Goal: Task Accomplishment & Management: Use online tool/utility

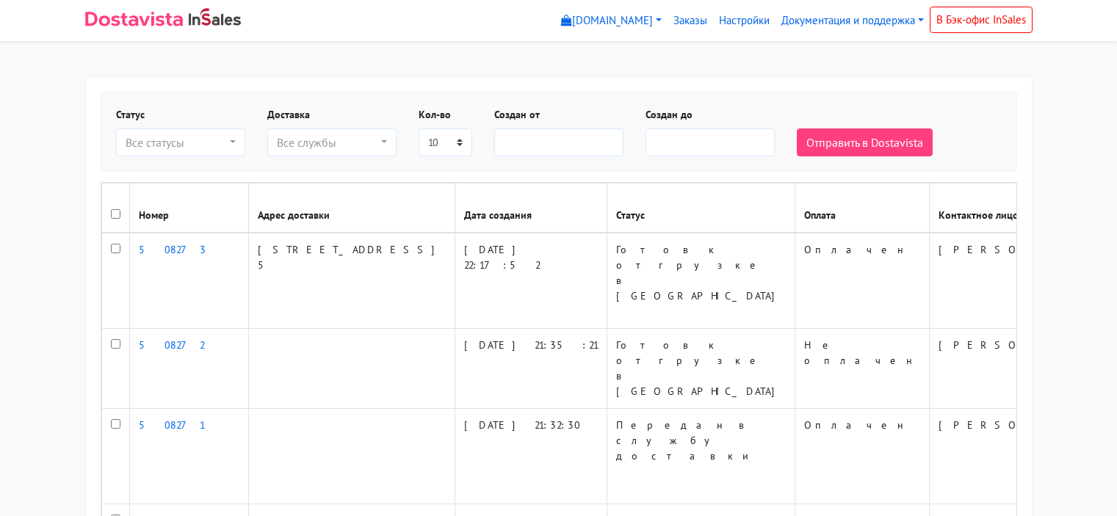
select select
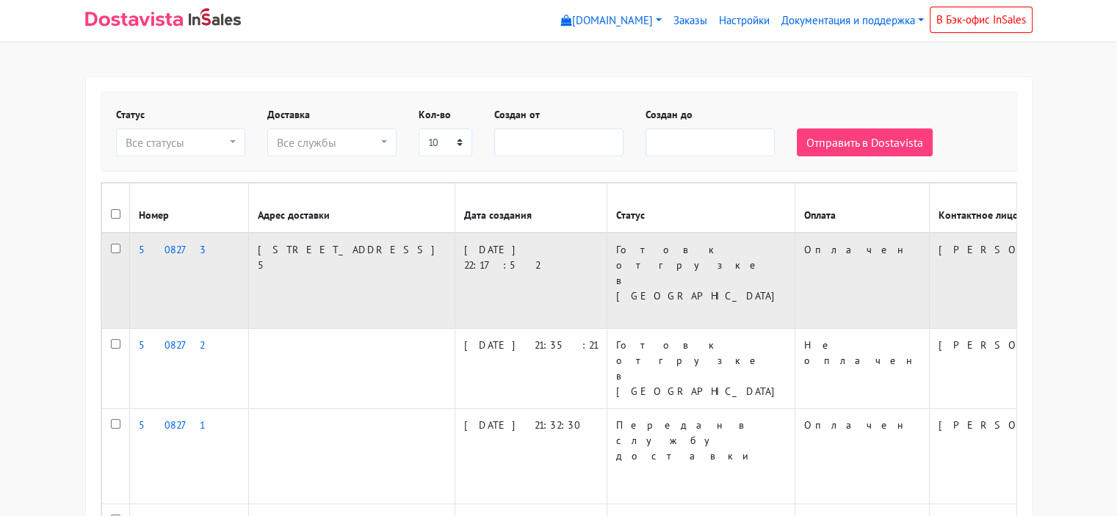
click at [116, 249] on input "checkbox" at bounding box center [116, 249] width 10 height 10
checkbox input "true"
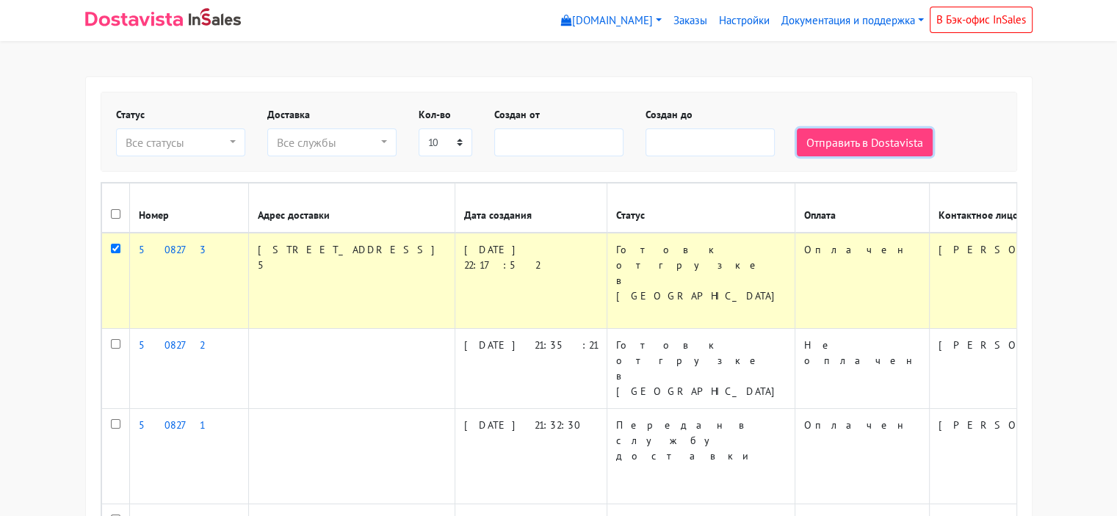
click at [862, 140] on button "Отправить в Dostavista" at bounding box center [865, 143] width 136 height 28
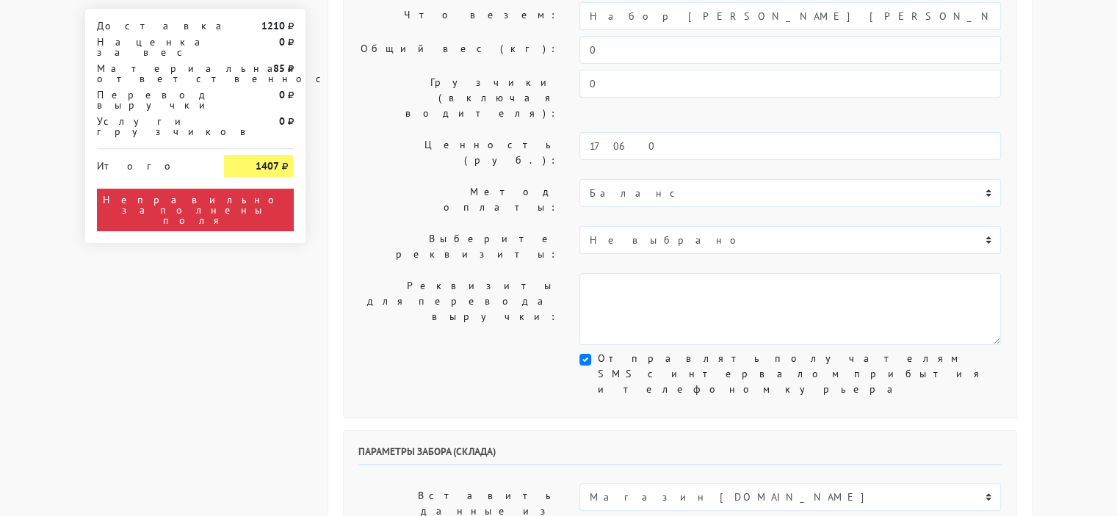
scroll to position [367, 0]
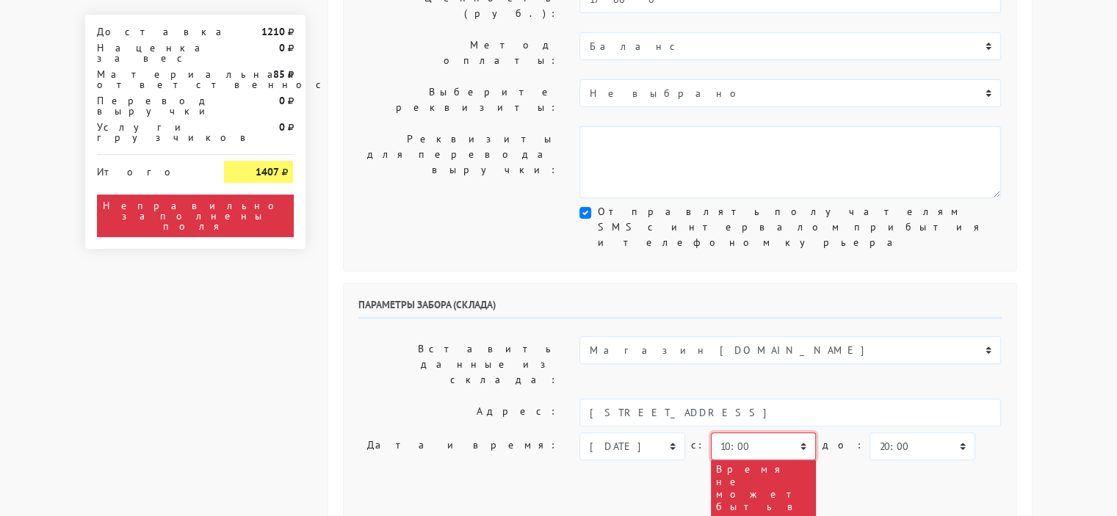
click at [798, 433] on select "00:00 00:30 01:00 01:30 02:00 02:30 03:00 03:30 04:00 04:30 05:00 05:30 06:00 0…" at bounding box center [763, 447] width 105 height 28
select select "11:30"
click at [711, 433] on select "00:00 00:30 01:00 01:30 02:00 02:30 03:00 03:30 04:00 04:30 05:00 05:30 06:00 0…" at bounding box center [763, 447] width 105 height 28
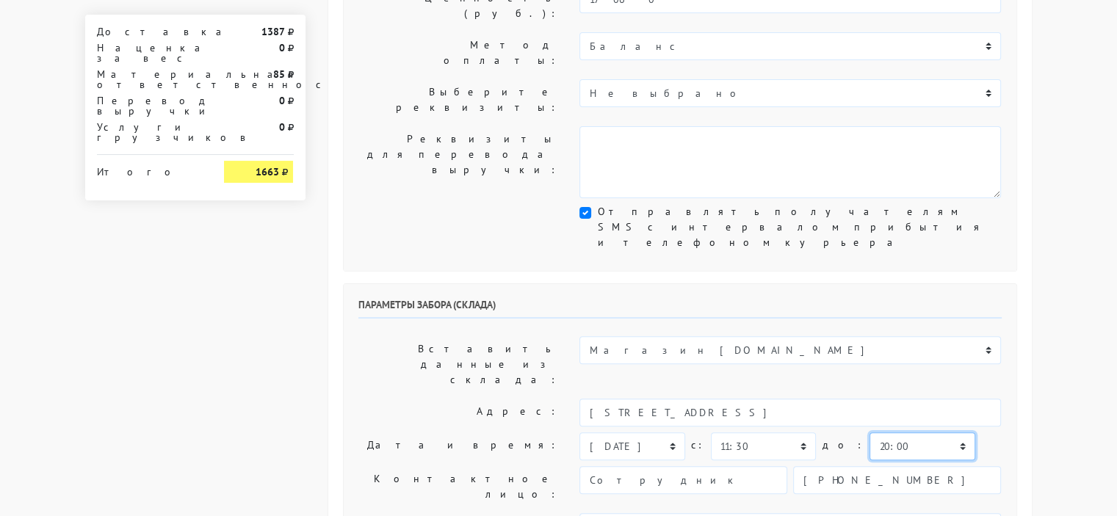
click at [928, 433] on select "00:00 00:30 01:00 01:30 02:00 02:30 03:00 03:30 04:00 04:30 05:00 05:30 06:00 0…" at bounding box center [922, 447] width 105 height 28
select select "12:30"
click at [870, 433] on select "00:00 00:30 01:00 01:30 02:00 02:30 03:00 03:30 04:00 04:30 05:00 05:30 06:00 0…" at bounding box center [922, 447] width 105 height 28
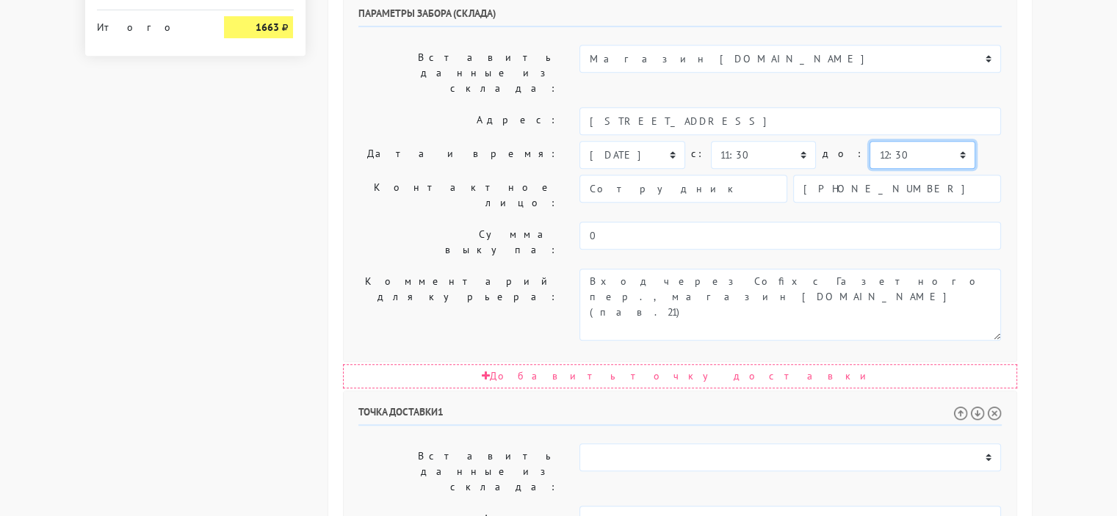
scroll to position [661, 0]
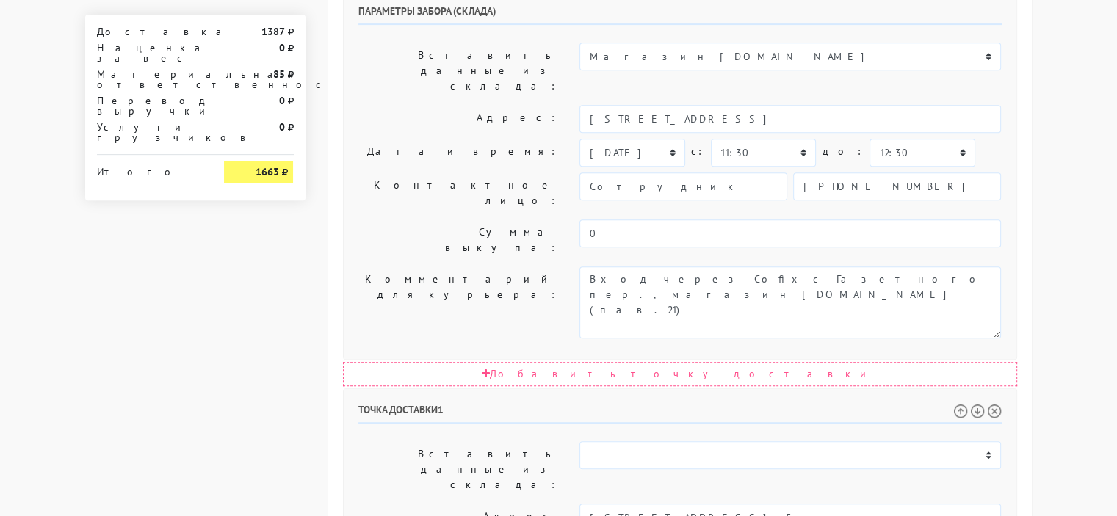
select select "14:00"
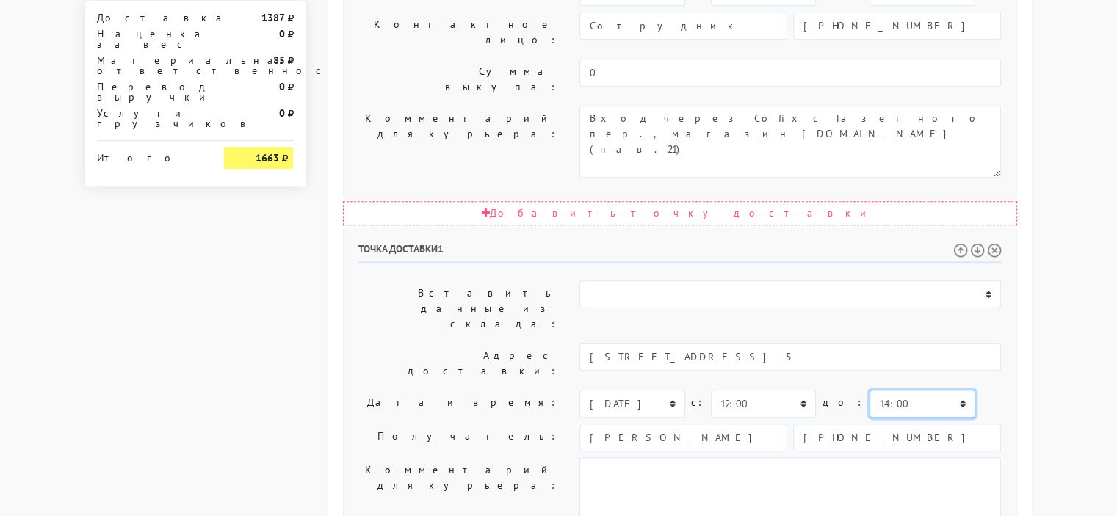
scroll to position [835, 0]
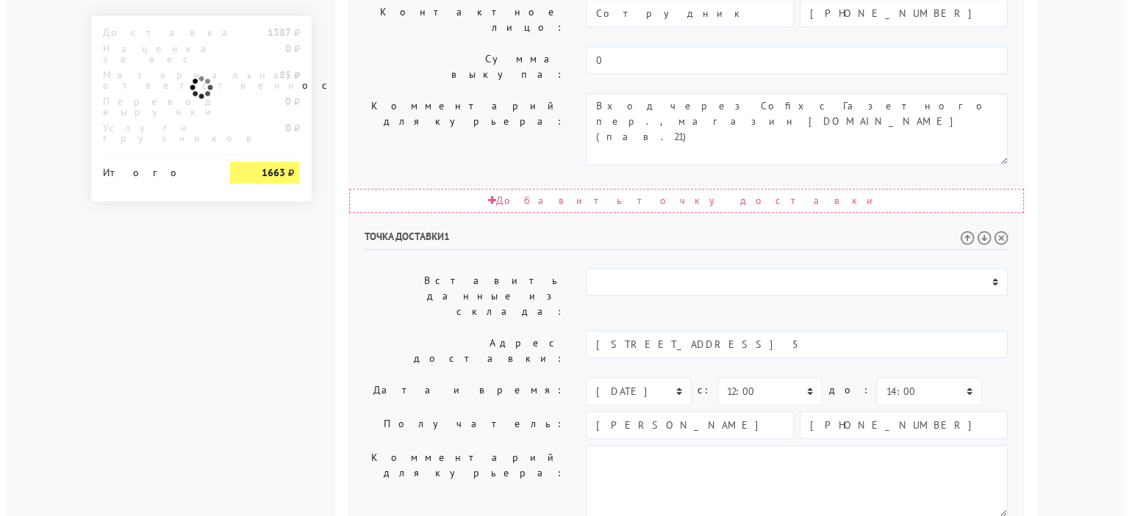
scroll to position [0, 0]
